Goal: Task Accomplishment & Management: Use online tool/utility

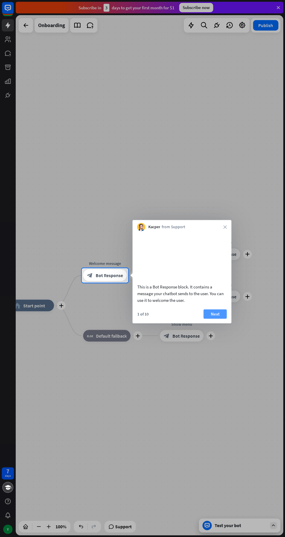
click at [209, 318] on button "Next" at bounding box center [214, 313] width 23 height 9
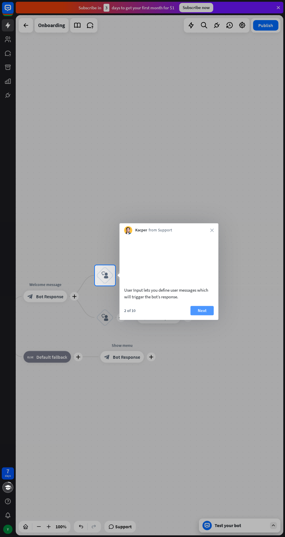
click at [209, 315] on button "Next" at bounding box center [202, 310] width 23 height 9
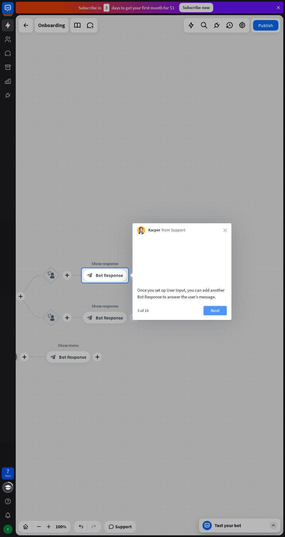
click at [210, 315] on button "Next" at bounding box center [214, 310] width 23 height 9
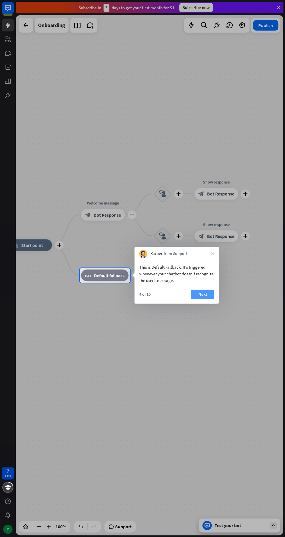
click at [200, 294] on button "Next" at bounding box center [202, 293] width 23 height 9
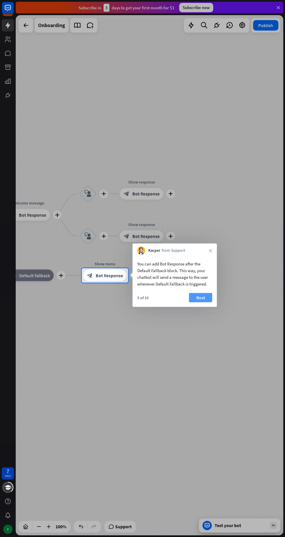
click at [200, 295] on button "Next" at bounding box center [200, 297] width 23 height 9
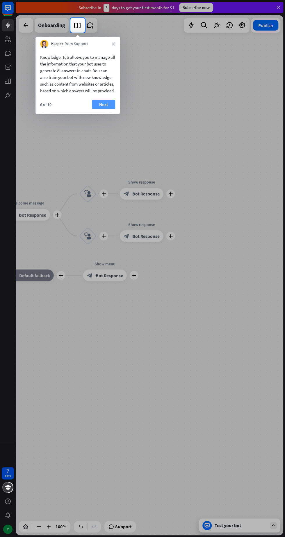
click at [102, 109] on button "Next" at bounding box center [103, 104] width 23 height 9
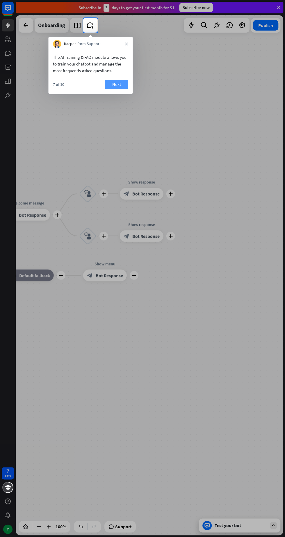
click at [116, 84] on button "Next" at bounding box center [116, 84] width 23 height 9
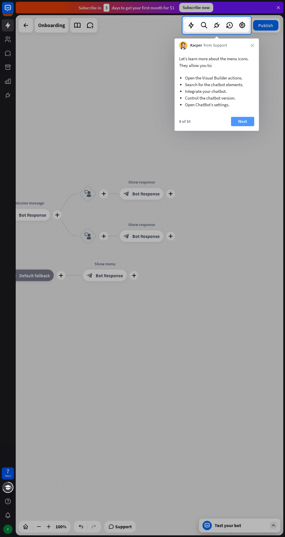
click at [248, 120] on button "Next" at bounding box center [242, 121] width 23 height 9
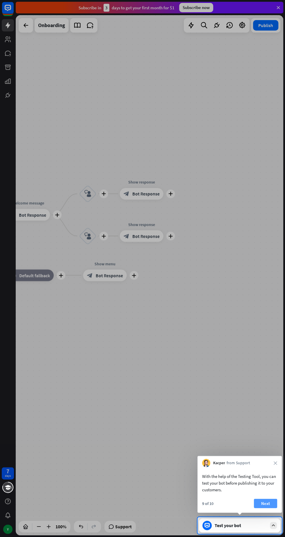
click at [271, 500] on button "Next" at bounding box center [265, 502] width 23 height 9
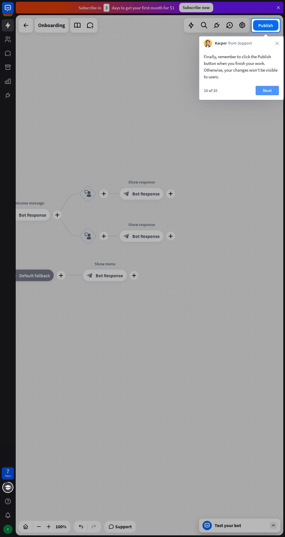
click at [258, 90] on button "Next" at bounding box center [267, 90] width 23 height 9
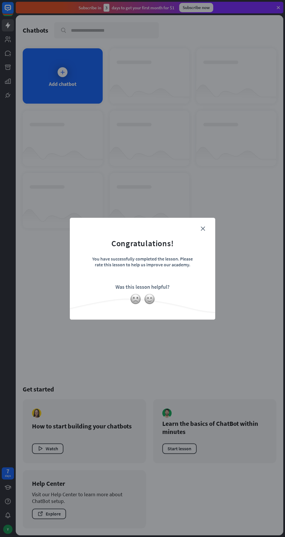
click at [55, 79] on div "close Congratulations! You have successfully completed the lesson. Please rate …" at bounding box center [142, 268] width 285 height 537
click at [153, 280] on form "Congratulations! You have successfully completed the lesson. Please rate this l…" at bounding box center [142, 260] width 131 height 70
click at [201, 228] on icon "close" at bounding box center [203, 228] width 4 height 4
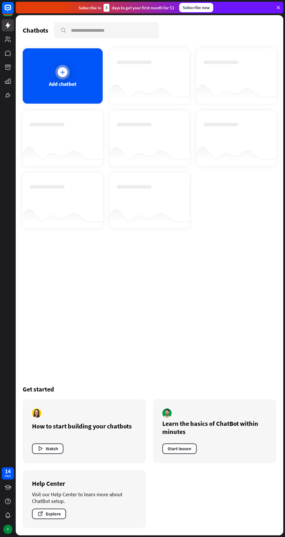
click at [60, 77] on div at bounding box center [62, 72] width 15 height 15
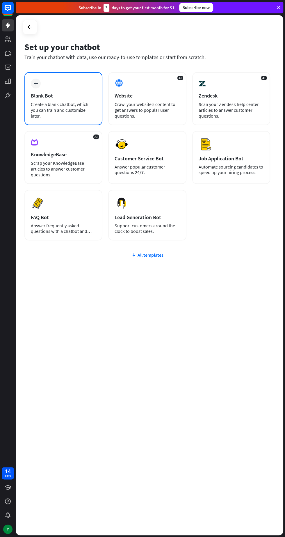
click at [75, 106] on div "Create a blank chatbot, which you can train and customize later." at bounding box center [63, 109] width 65 height 17
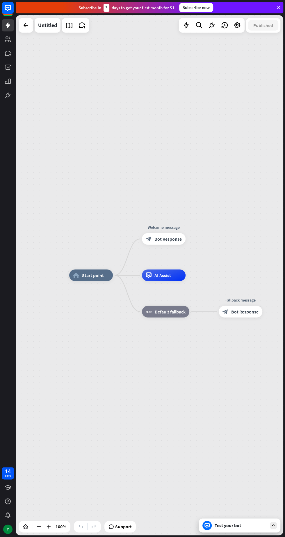
click at [232, 517] on div "home_2 Start point Welcome message block_bot_response Bot Response AI Assist bl…" at bounding box center [203, 535] width 268 height 520
click at [166, 274] on span "AI Assist" at bounding box center [162, 275] width 17 height 6
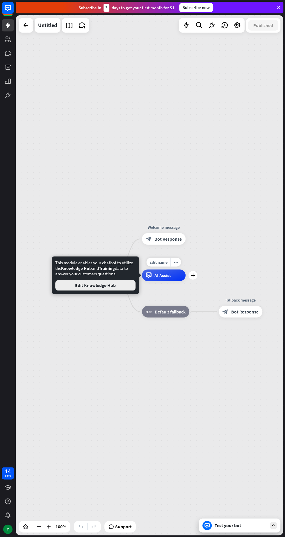
click at [92, 284] on button "Edit Knowledge Hub" at bounding box center [95, 285] width 80 height 10
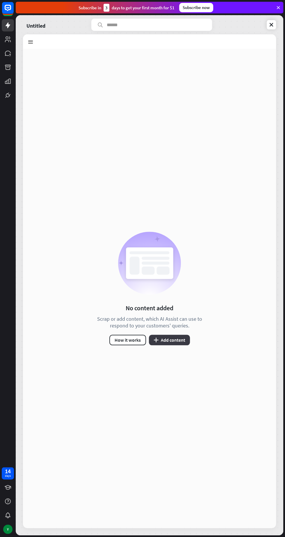
click at [162, 335] on button "plus Add content" at bounding box center [169, 340] width 41 height 10
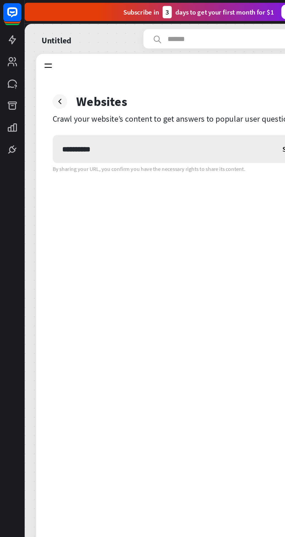
click at [41, 94] on input "**********" at bounding box center [104, 94] width 140 height 17
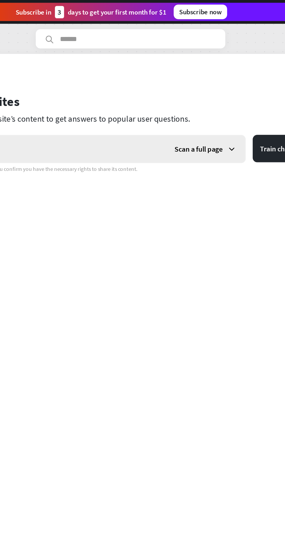
click at [201, 88] on div "Scan a full page" at bounding box center [199, 94] width 51 height 17
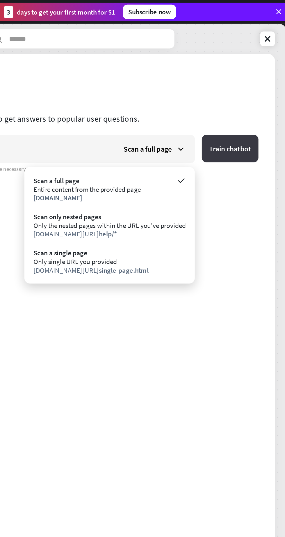
click at [246, 87] on button "Train chatbot" at bounding box center [248, 94] width 36 height 17
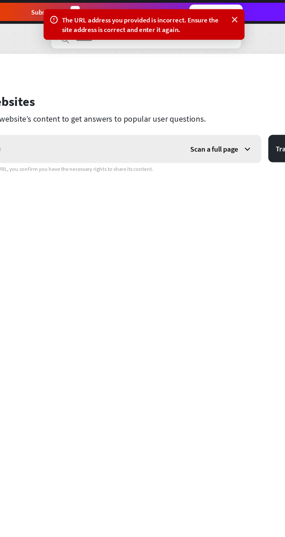
click at [209, 98] on div "Scan a full page" at bounding box center [199, 94] width 51 height 17
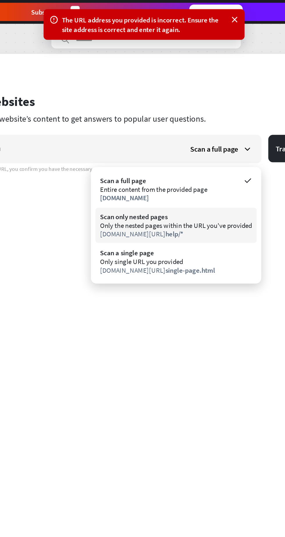
click at [158, 132] on div "Scan only nested pages Only the nested pages within the URL you've provided [DO…" at bounding box center [171, 143] width 103 height 22
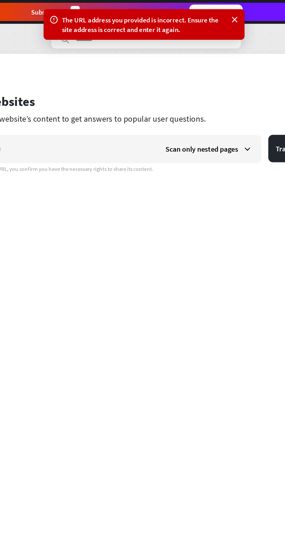
click at [153, 140] on div "**********" at bounding box center [149, 307] width 232 height 442
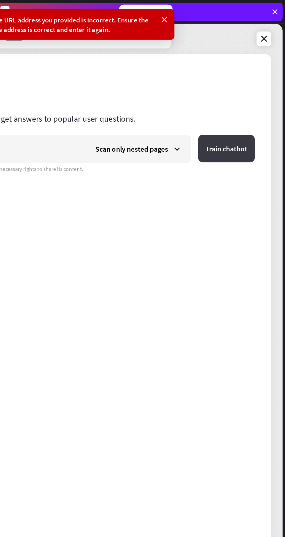
click at [257, 89] on button "Train chatbot" at bounding box center [248, 94] width 36 height 17
click at [218, 97] on icon at bounding box center [216, 95] width 6 height 6
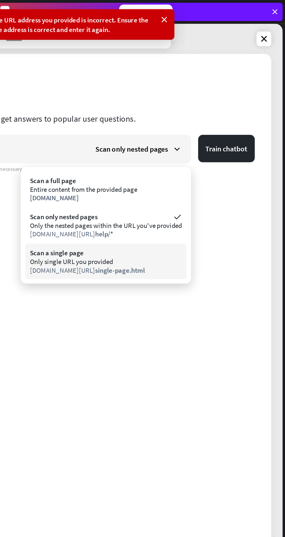
click at [183, 166] on div "Only single URL you provided" at bounding box center [170, 166] width 97 height 6
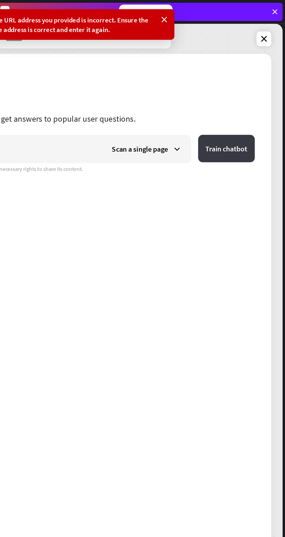
click at [243, 92] on button "Train chatbot" at bounding box center [248, 94] width 36 height 17
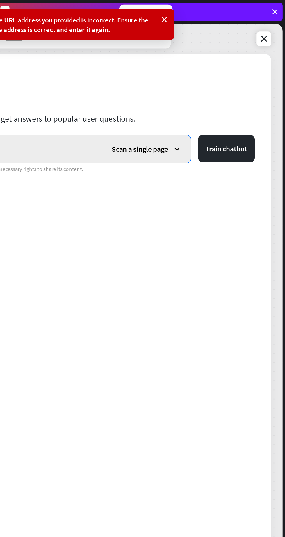
click at [155, 94] on input "**********" at bounding box center [101, 94] width 135 height 17
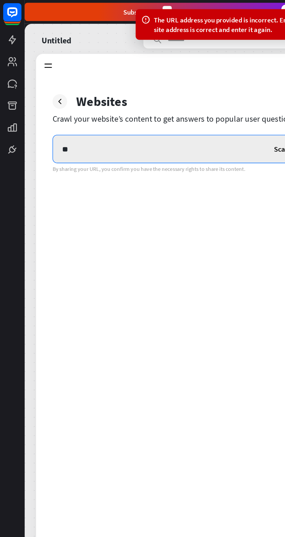
type input "*"
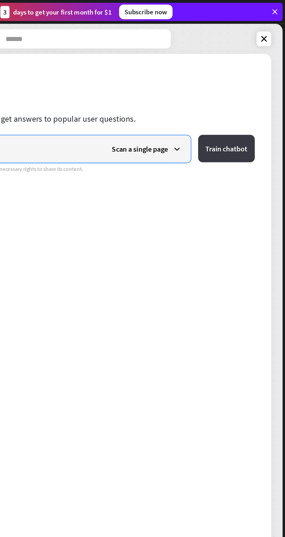
type input "*******"
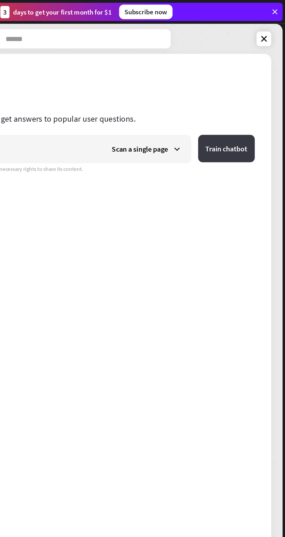
click at [241, 91] on button "Train chatbot" at bounding box center [248, 94] width 36 height 17
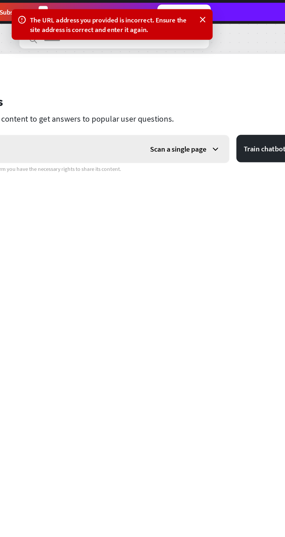
click at [210, 89] on div "Scan a single page" at bounding box center [197, 94] width 56 height 17
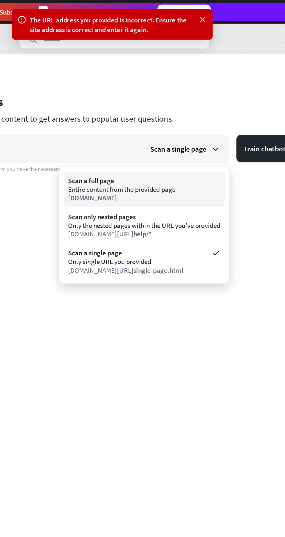
click at [183, 120] on div "Entire content from the provided page" at bounding box center [170, 121] width 97 height 6
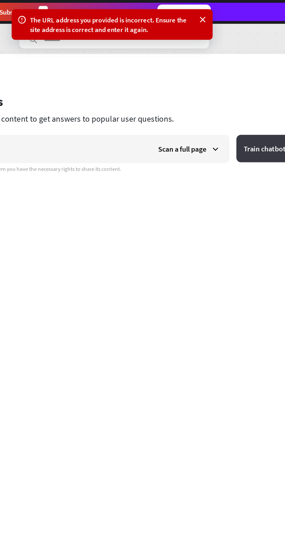
click at [241, 98] on button "Train chatbot" at bounding box center [248, 94] width 36 height 17
click at [191, 97] on span "Scan a full page" at bounding box center [195, 95] width 31 height 6
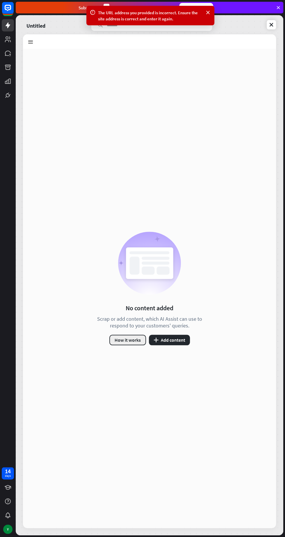
click at [129, 339] on button "How it works" at bounding box center [127, 340] width 37 height 10
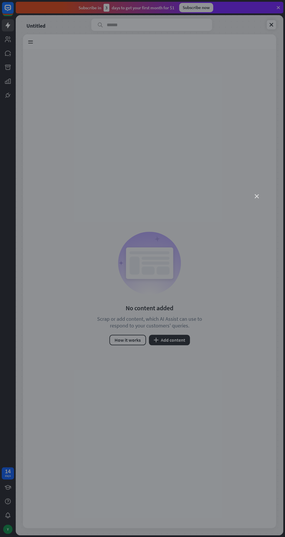
click at [257, 195] on icon "close" at bounding box center [257, 196] width 4 height 4
